Goal: Task Accomplishment & Management: Use online tool/utility

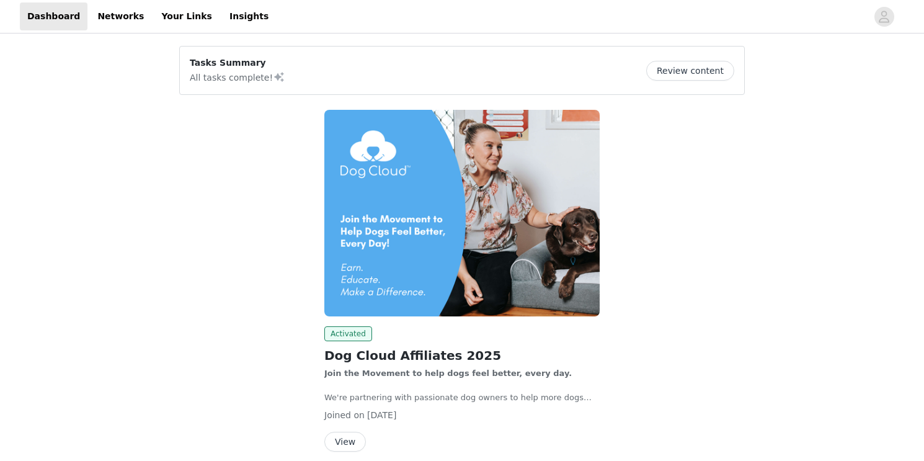
scroll to position [53, 0]
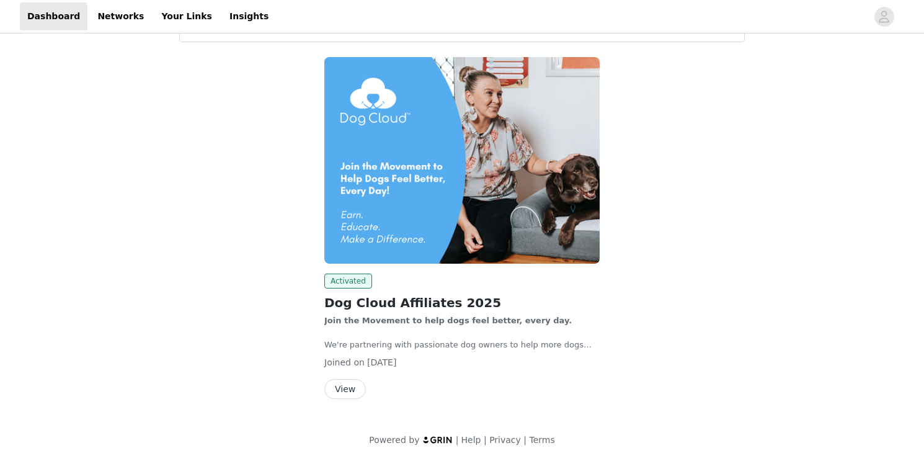
click at [346, 388] on button "View" at bounding box center [346, 389] width 42 height 20
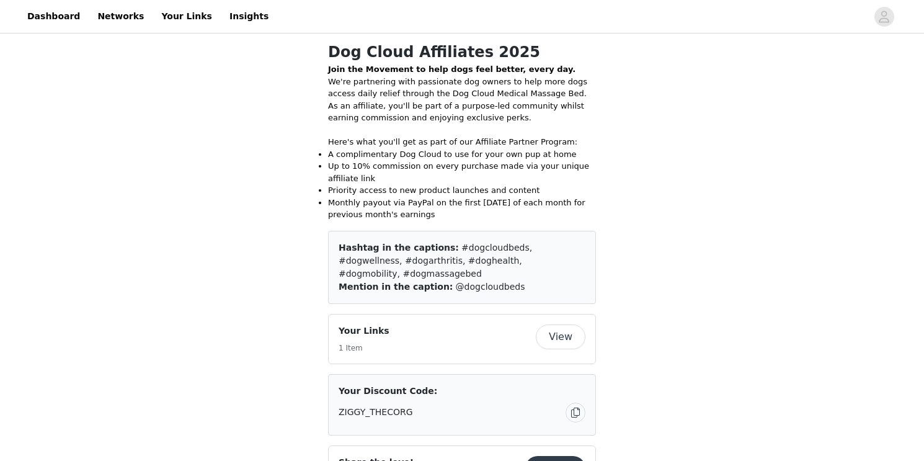
scroll to position [300, 0]
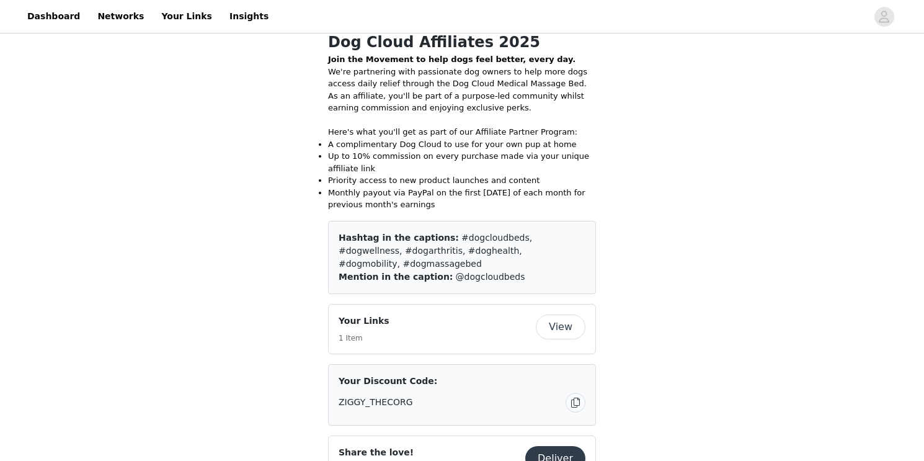
click at [561, 446] on button "Deliver" at bounding box center [556, 458] width 60 height 25
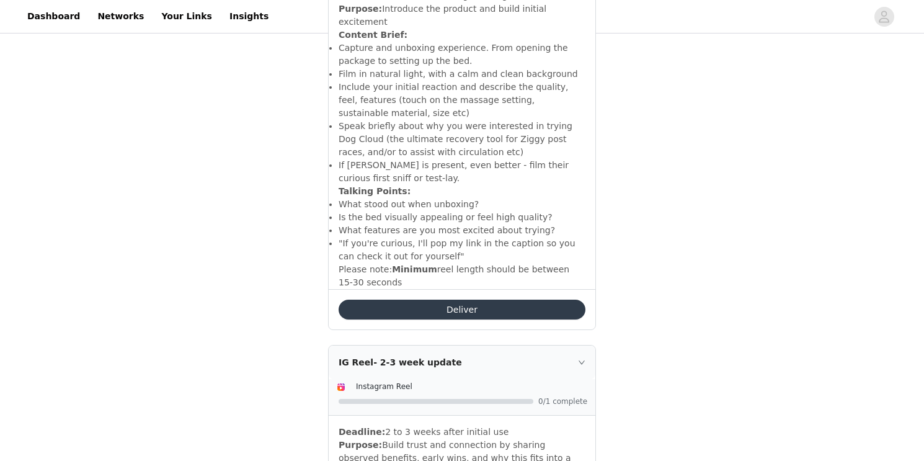
scroll to position [596, 0]
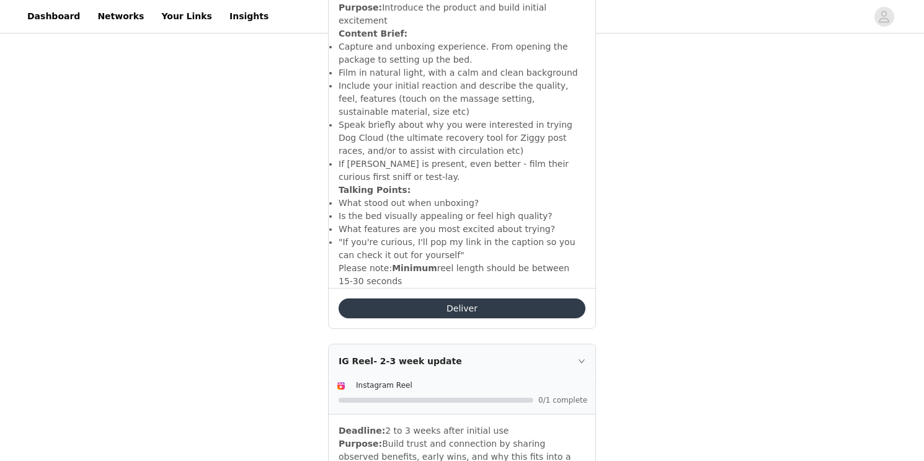
click at [479, 298] on button "Deliver" at bounding box center [462, 308] width 247 height 20
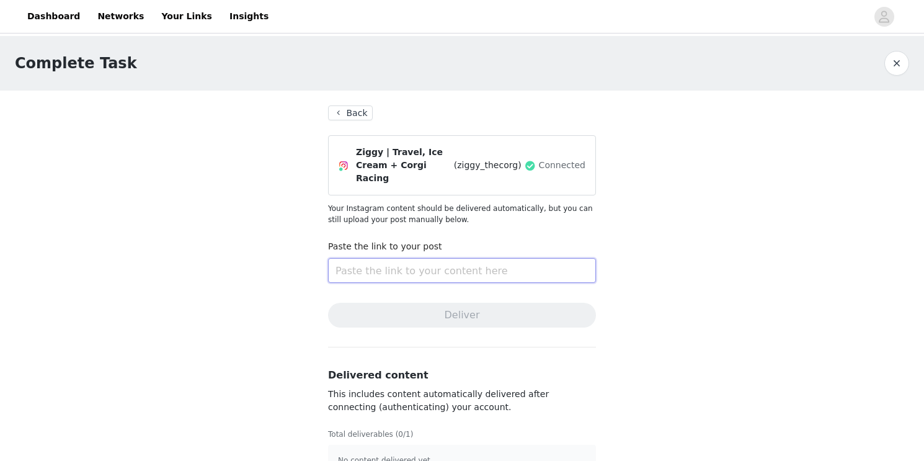
click at [459, 259] on input "text" at bounding box center [462, 270] width 268 height 25
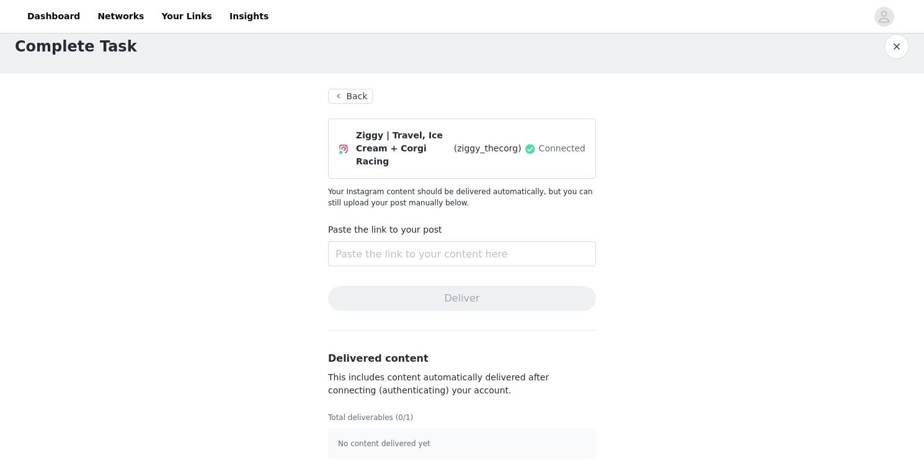
click at [363, 97] on button "Back" at bounding box center [350, 96] width 45 height 15
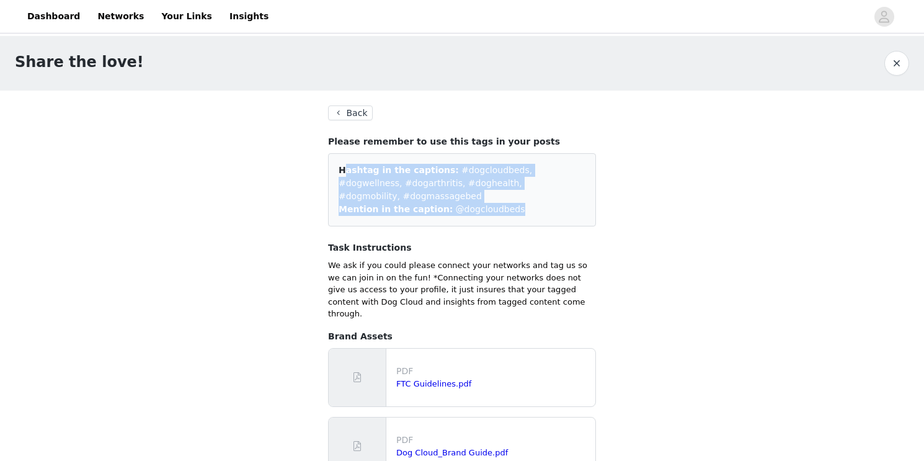
drag, startPoint x: 509, startPoint y: 199, endPoint x: 338, endPoint y: 171, distance: 173.6
click at [338, 171] on div "Hashtag in the captions: #dogcloudbeds, #dogwellness, #dogarthritis, #doghealth…" at bounding box center [462, 189] width 268 height 73
copy div "Hashtag in the captions: #dogcloudbeds, #dogwellness, #dogarthritis, #doghealth…"
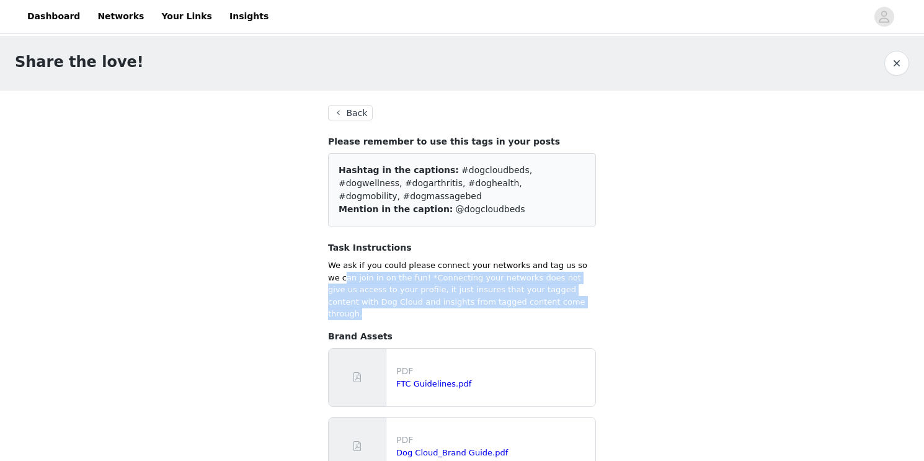
drag, startPoint x: 540, startPoint y: 291, endPoint x: 332, endPoint y: 259, distance: 210.3
click at [332, 259] on p "We ask if you could please connect your networks and tag us so we can join in o…" at bounding box center [462, 289] width 268 height 61
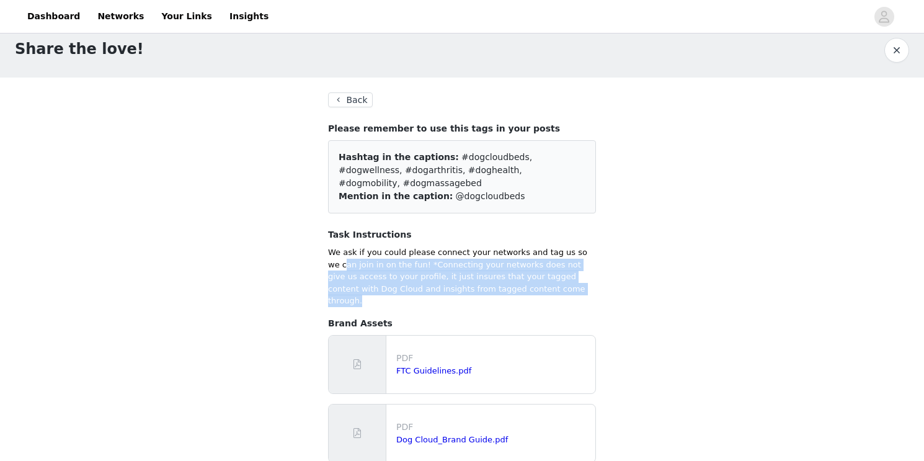
click at [333, 260] on p "We ask if you could please connect your networks and tag us so we can join in o…" at bounding box center [462, 276] width 268 height 61
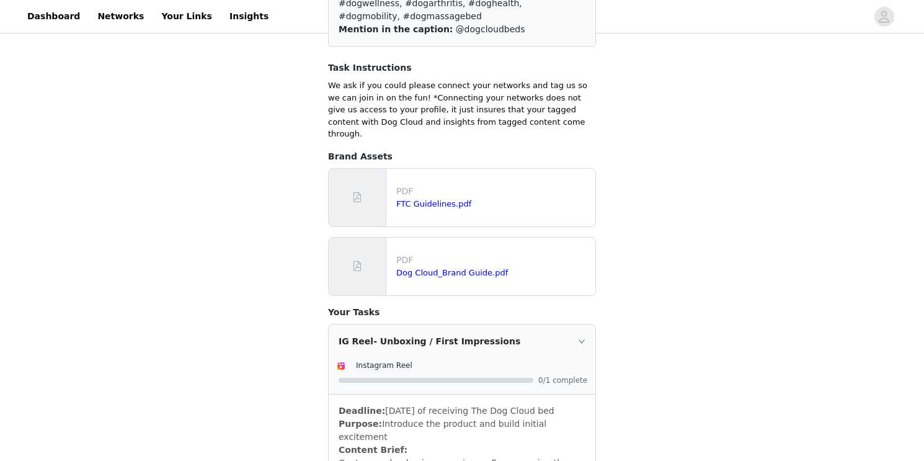
scroll to position [182, 0]
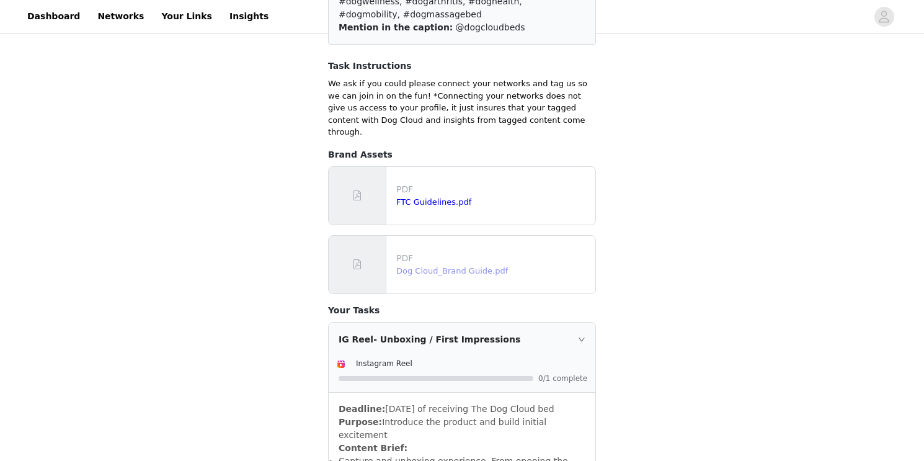
click at [454, 266] on link "Dog Cloud_Brand Guide.pdf" at bounding box center [452, 270] width 112 height 9
click at [431, 197] on link "FTC Guidelines.pdf" at bounding box center [433, 201] width 75 height 9
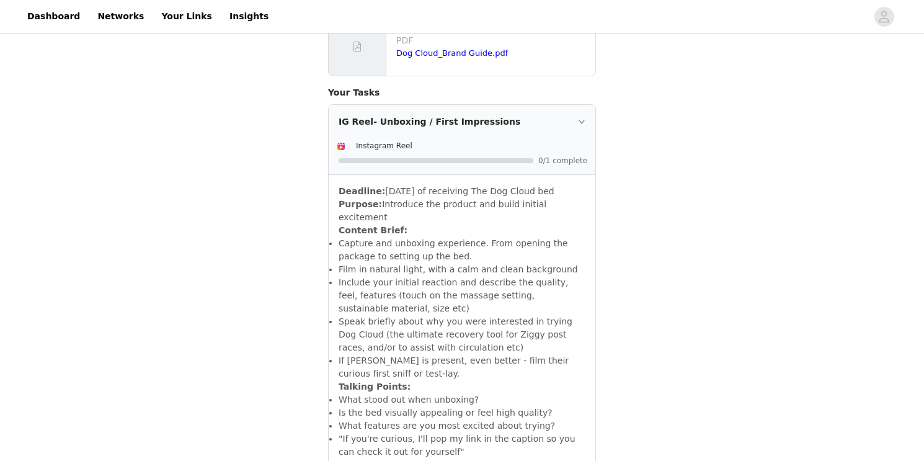
scroll to position [409, 0]
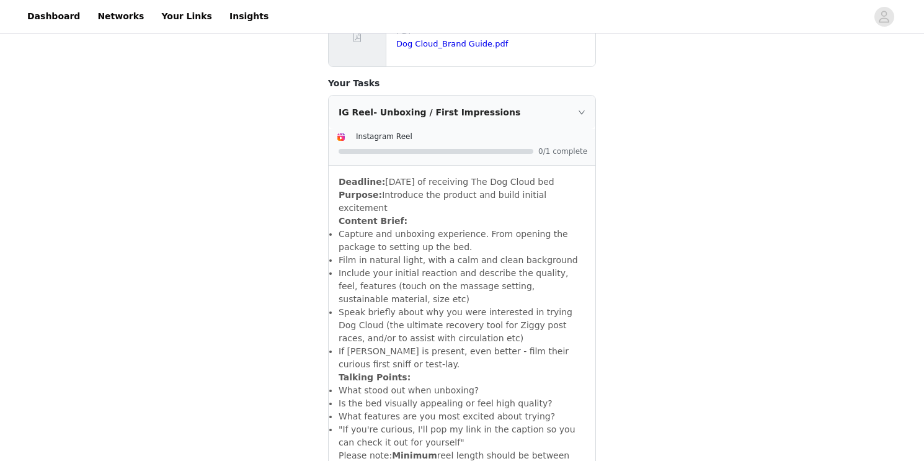
drag, startPoint x: 379, startPoint y: 429, endPoint x: 338, endPoint y: 172, distance: 259.5
click at [338, 172] on div "Deadline: [DATE] of receiving The Dog Cloud bed Purpose: Introduce the product …" at bounding box center [462, 321] width 267 height 310
copy div "Purpose: Introduce the product and build initial excitement Content Brief: Capt…"
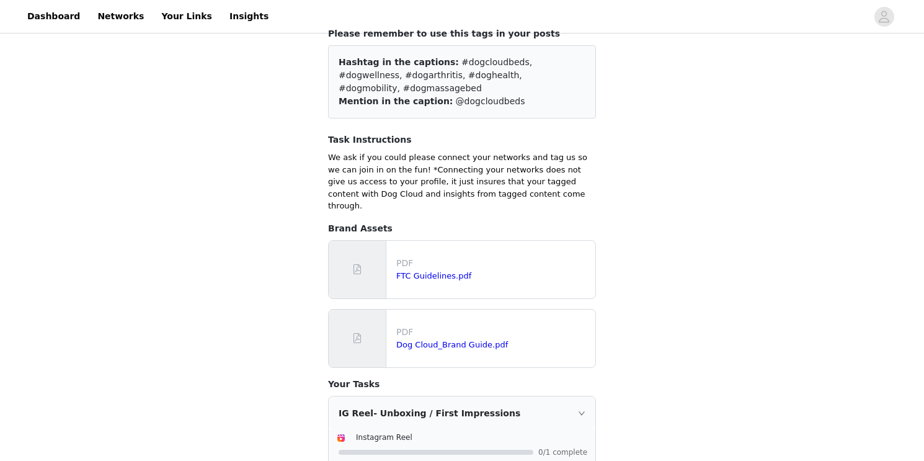
scroll to position [0, 0]
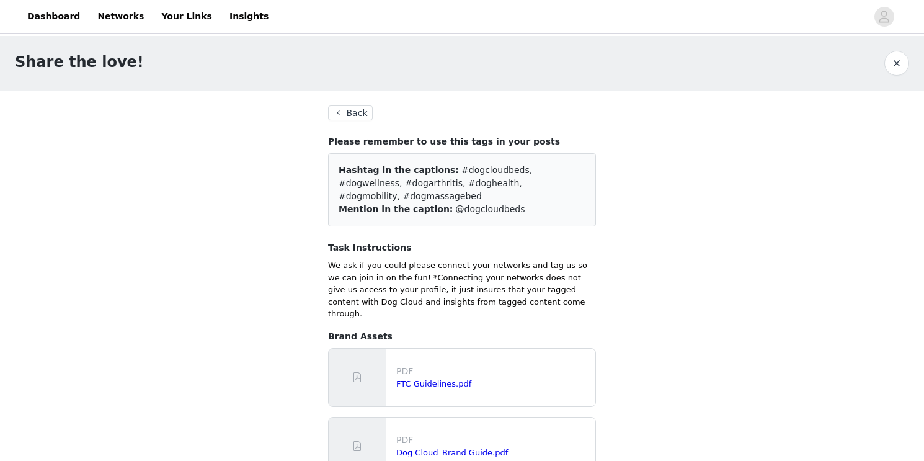
click at [340, 115] on button "Back" at bounding box center [350, 112] width 45 height 15
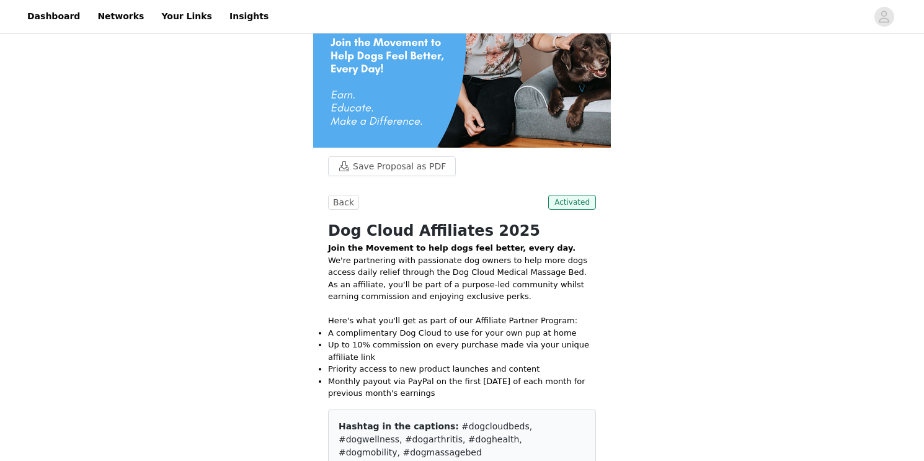
scroll to position [106, 0]
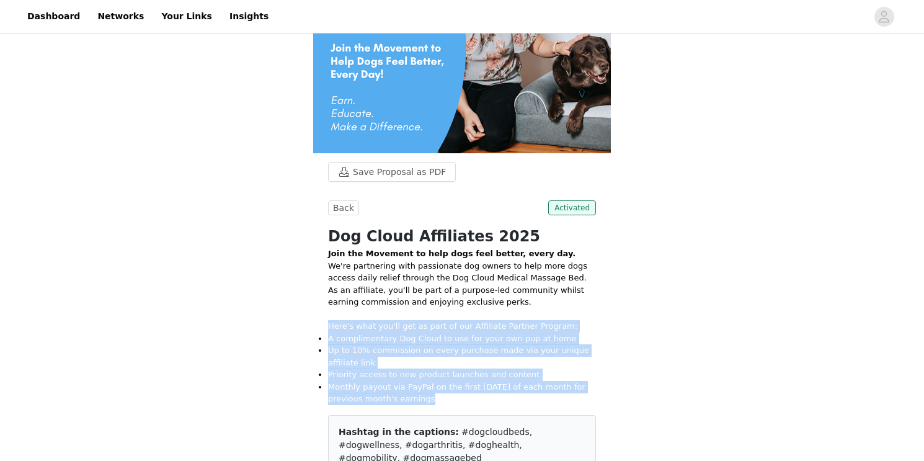
drag, startPoint x: 431, startPoint y: 189, endPoint x: 323, endPoint y: 112, distance: 132.1
copy div "Here's what you'll get as part of our Affiliate Partner Program: A complimentar…"
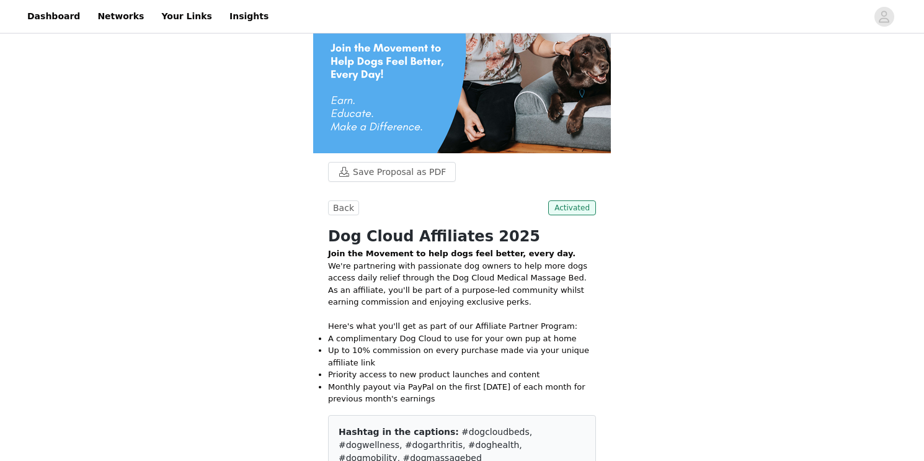
copy div "ZIGGY_THECORG"
